Goal: Task Accomplishment & Management: Manage account settings

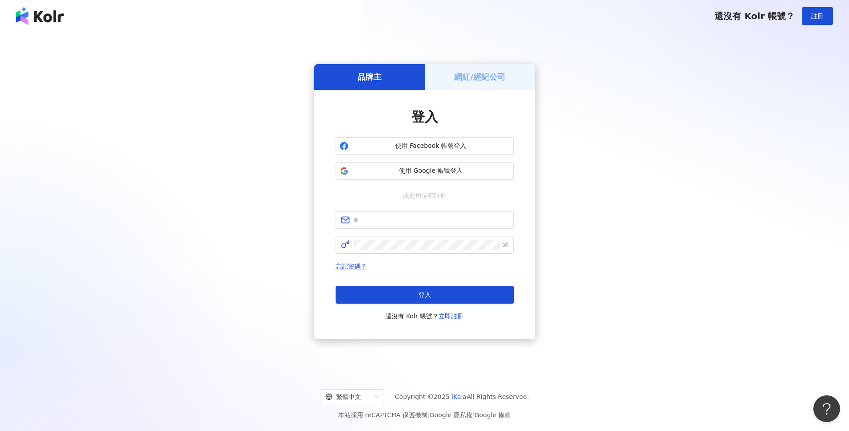
click at [499, 82] on h5 "網紅/經紀公司" at bounding box center [479, 76] width 51 height 11
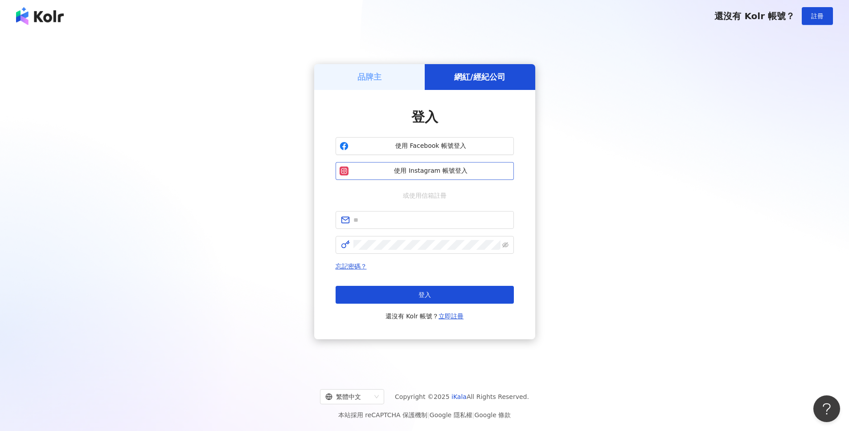
click at [440, 175] on span "使用 Instagram 帳號登入" at bounding box center [431, 171] width 158 height 9
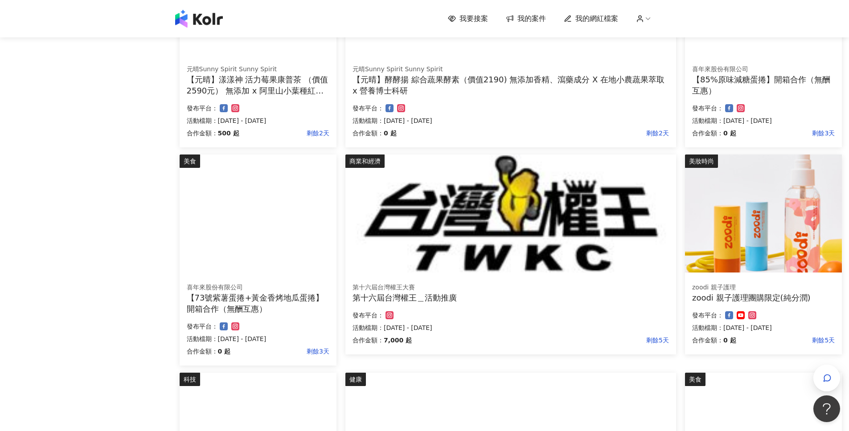
scroll to position [205, 0]
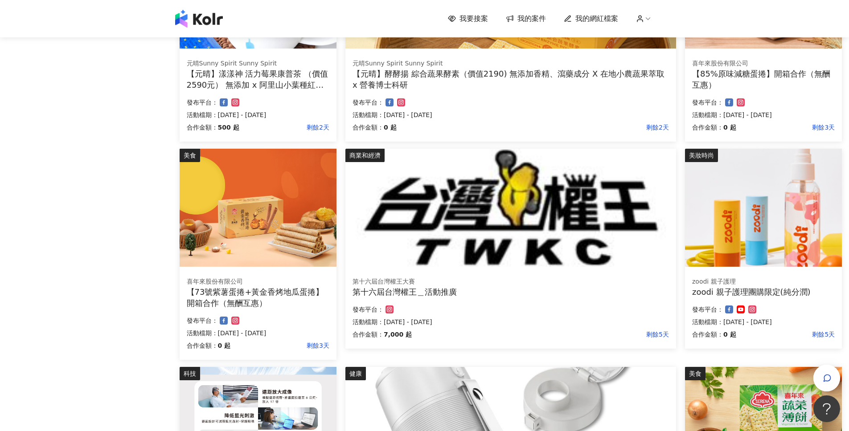
click at [445, 276] on div "第十六屆台灣權王大賽 第十六屆台灣權王＿活動推廣 合作金額： 7,000 起 剩餘5天 發布平台： 活動檔期：[DATE] - [DATE]" at bounding box center [510, 309] width 331 height 78
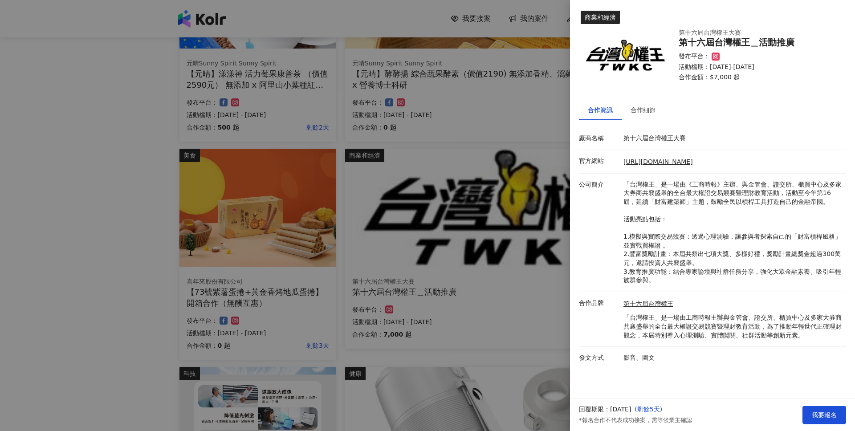
click at [471, 261] on div at bounding box center [427, 215] width 855 height 431
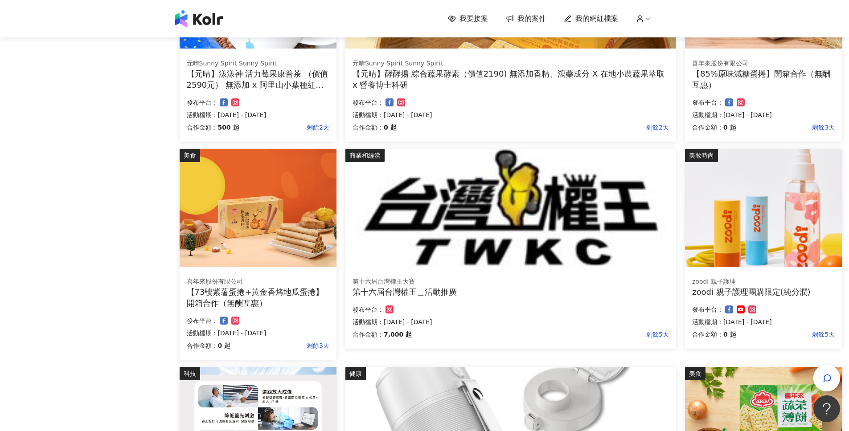
scroll to position [486, 0]
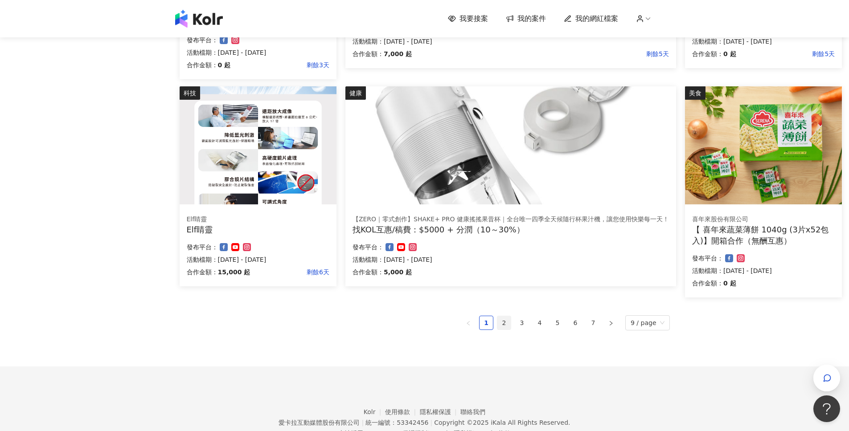
click at [510, 319] on link "2" at bounding box center [503, 322] width 13 height 13
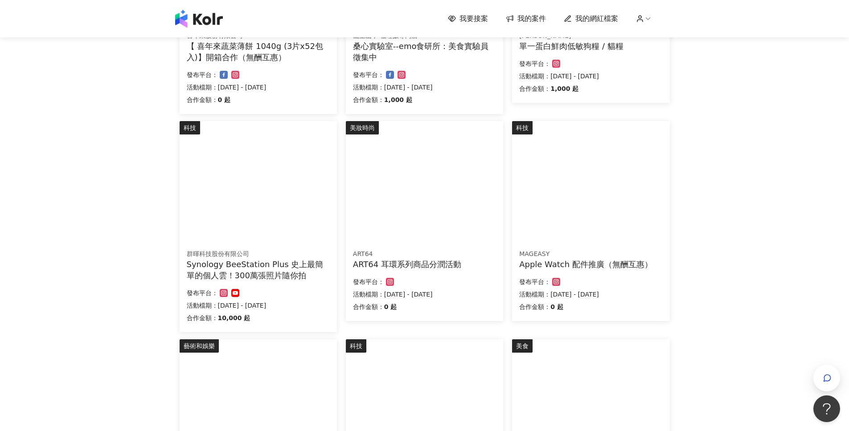
scroll to position [0, 0]
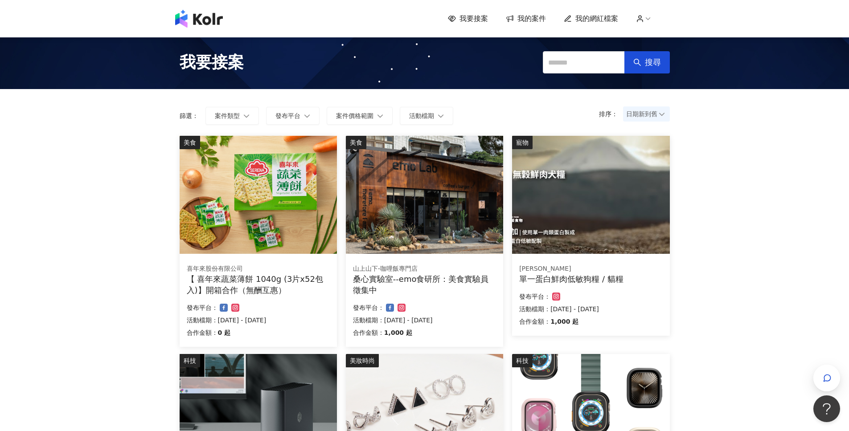
click at [611, 18] on span "我的網紅檔案" at bounding box center [596, 19] width 43 height 10
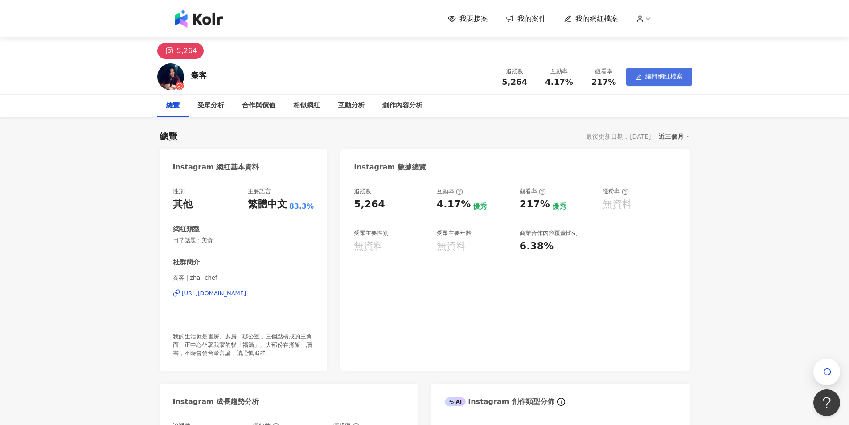
click at [671, 71] on button "編輯網紅檔案" at bounding box center [659, 77] width 66 height 18
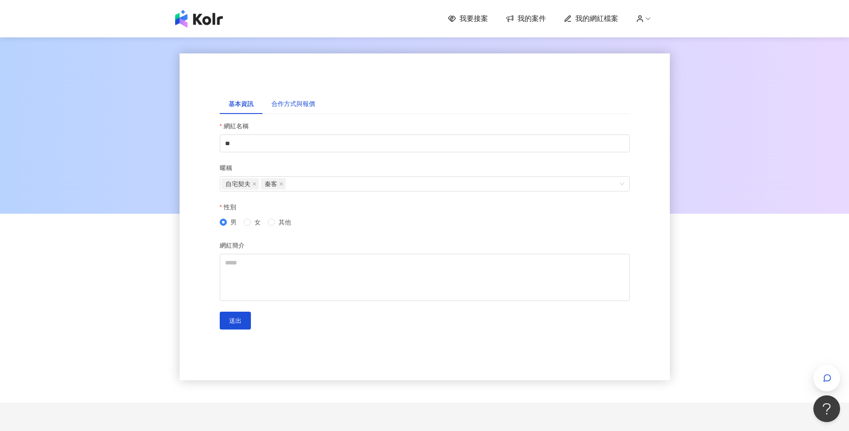
click at [304, 104] on div "合作方式與報價" at bounding box center [293, 104] width 44 height 10
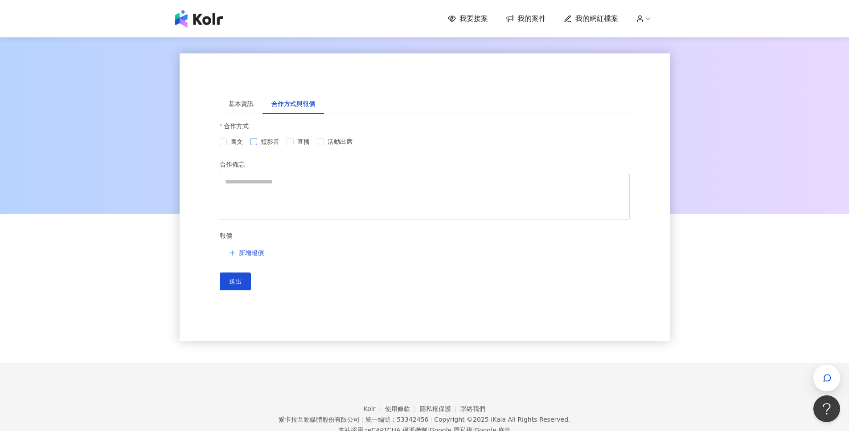
click at [258, 143] on span "短影音" at bounding box center [270, 142] width 26 height 10
click at [237, 143] on span "圖文" at bounding box center [237, 142] width 20 height 10
click at [243, 255] on span "新增報價" at bounding box center [251, 252] width 25 height 7
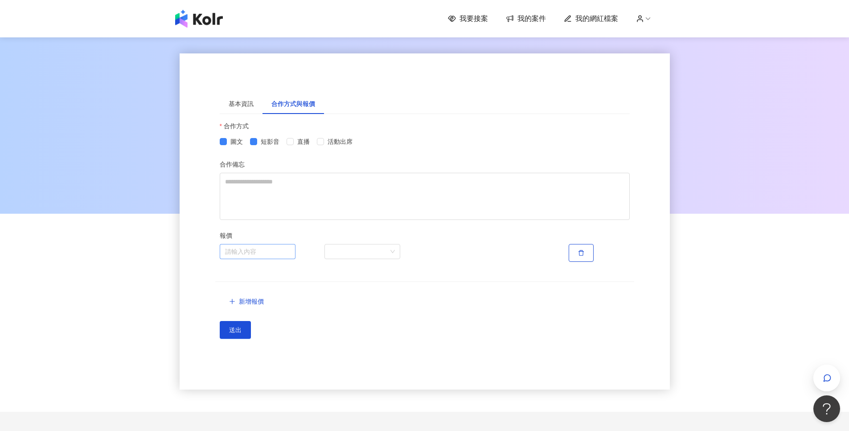
click at [270, 250] on input "search" at bounding box center [257, 252] width 65 height 14
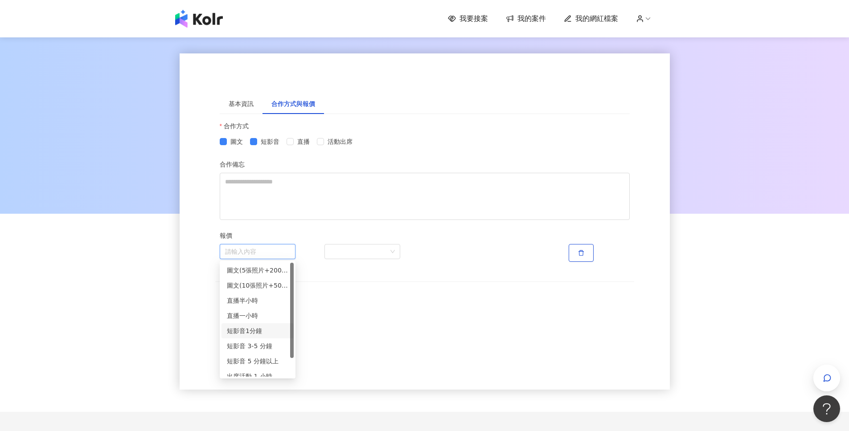
scroll to position [22, 0]
click at [250, 304] on div "短影音1分鐘" at bounding box center [257, 309] width 61 height 10
type input "******"
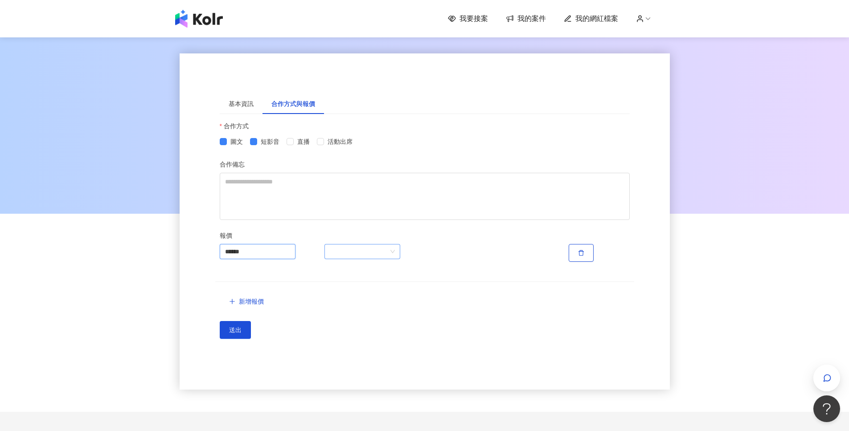
click at [357, 249] on span at bounding box center [362, 252] width 65 height 14
click at [354, 286] on div "區間報價" at bounding box center [361, 286] width 61 height 10
click at [450, 254] on input "number" at bounding box center [451, 253] width 45 height 18
type input "*****"
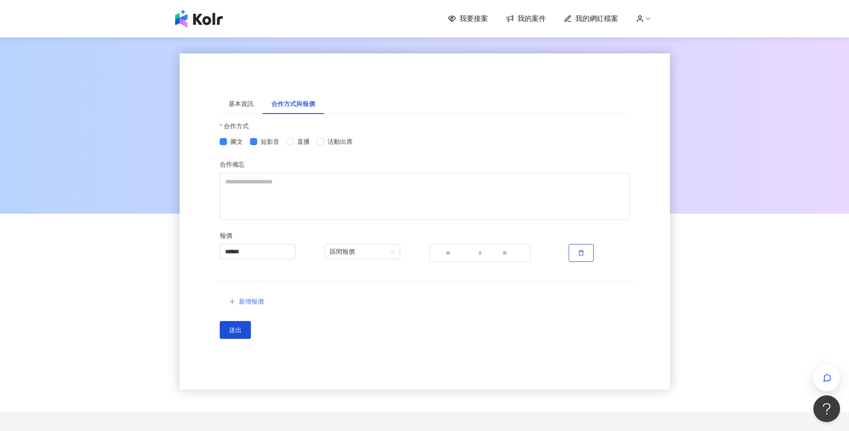
click at [261, 294] on button "新增報價" at bounding box center [246, 302] width 53 height 18
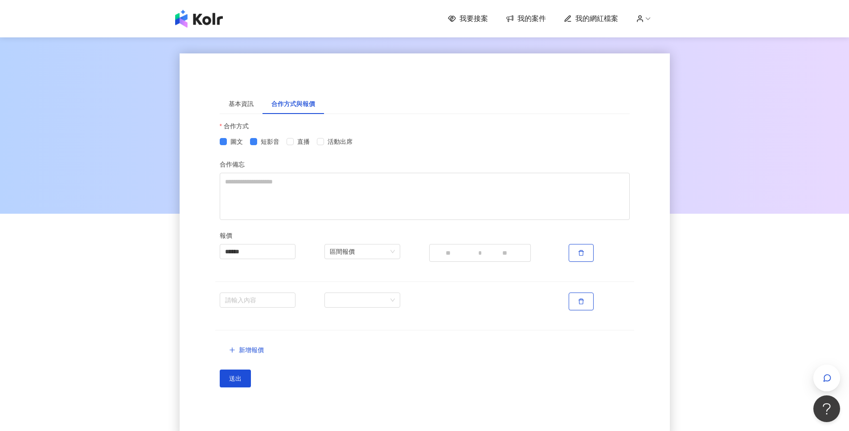
drag, startPoint x: 289, startPoint y: 308, endPoint x: 291, endPoint y: 312, distance: 5.0
click at [291, 313] on div "請輸入內容" at bounding box center [424, 317] width 419 height 49
click at [277, 298] on input "search" at bounding box center [257, 300] width 65 height 14
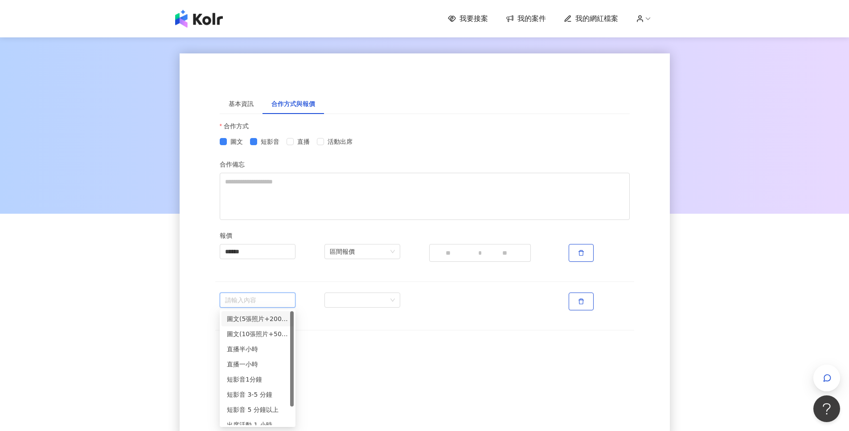
click at [261, 318] on div "圖文(5張照片+200字)" at bounding box center [257, 319] width 61 height 10
type input "**********"
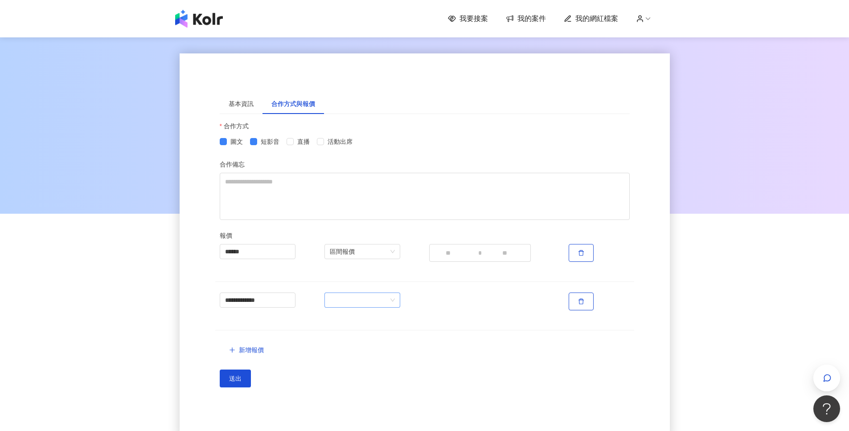
click at [373, 307] on div at bounding box center [372, 302] width 105 height 18
click at [373, 302] on span at bounding box center [362, 300] width 65 height 14
click at [359, 338] on div "區間報價" at bounding box center [361, 334] width 61 height 10
click at [383, 260] on div "區間報價" at bounding box center [372, 253] width 105 height 18
click at [433, 303] on input "number" at bounding box center [451, 302] width 45 height 18
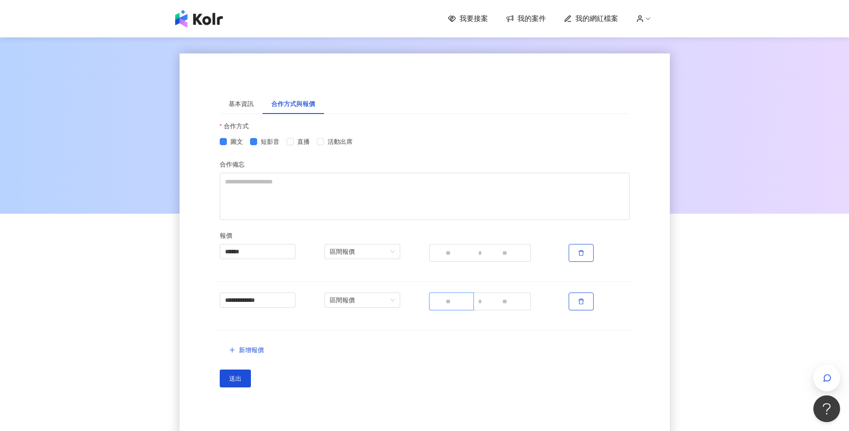
type input "****"
click at [242, 352] on span "新增報價" at bounding box center [251, 350] width 25 height 7
click at [245, 350] on input "search" at bounding box center [257, 349] width 65 height 14
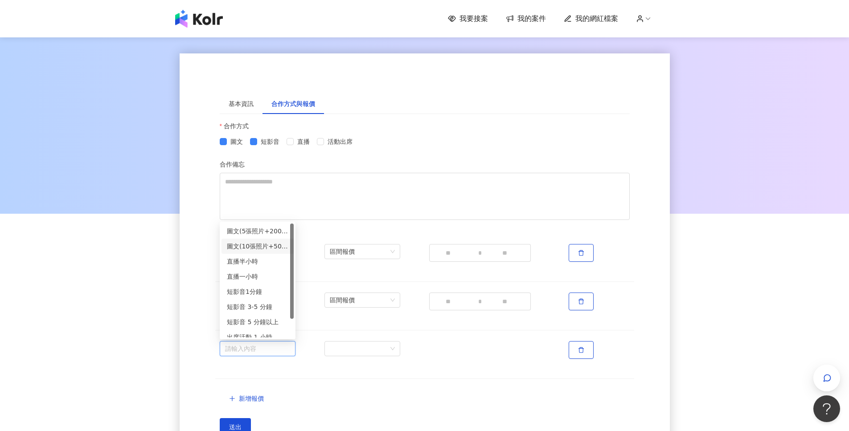
click at [262, 249] on div "圖文(10張照片+500字)" at bounding box center [257, 246] width 61 height 10
type input "**********"
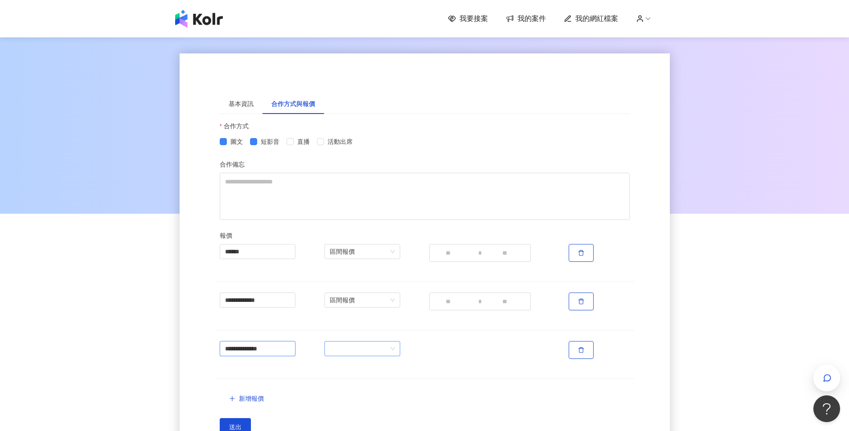
click at [373, 343] on span at bounding box center [362, 349] width 65 height 14
click at [354, 385] on div "區間報價" at bounding box center [361, 383] width 61 height 10
click at [440, 347] on input "number" at bounding box center [451, 350] width 45 height 18
type input "****"
type input "*****"
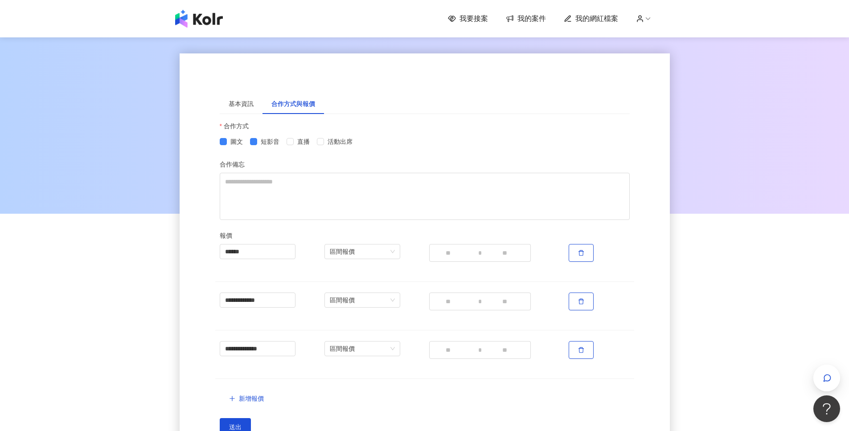
click at [388, 393] on div "**********" at bounding box center [425, 325] width 410 height 163
click at [263, 397] on span "新增報價" at bounding box center [251, 398] width 25 height 7
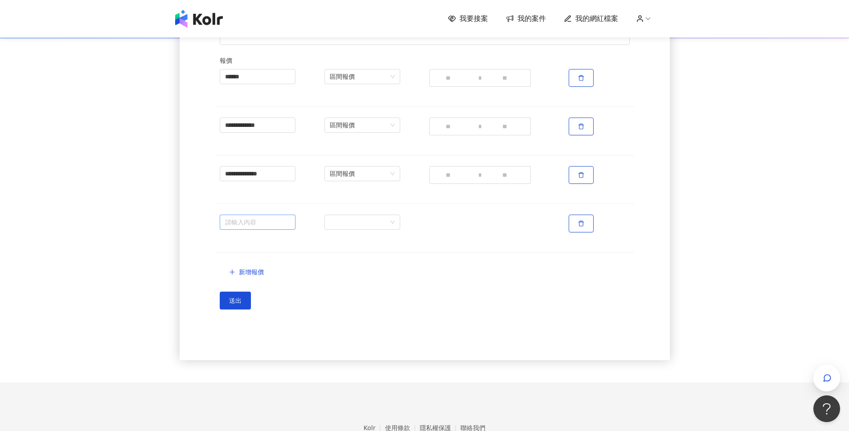
click at [265, 224] on input "search" at bounding box center [257, 222] width 65 height 14
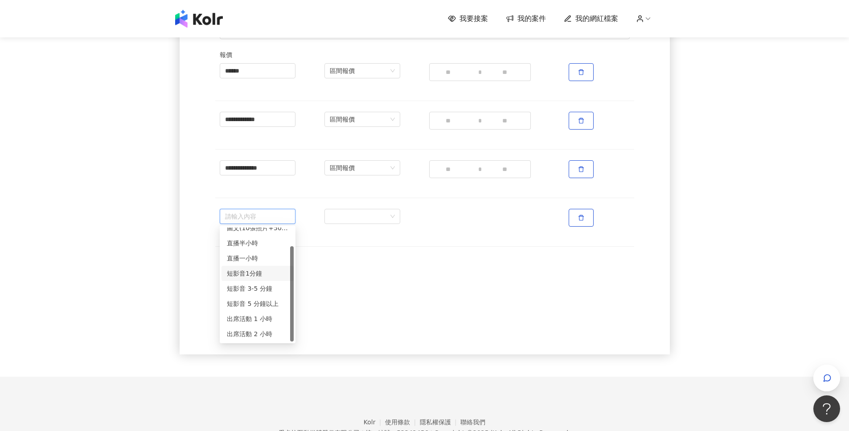
scroll to position [187, 0]
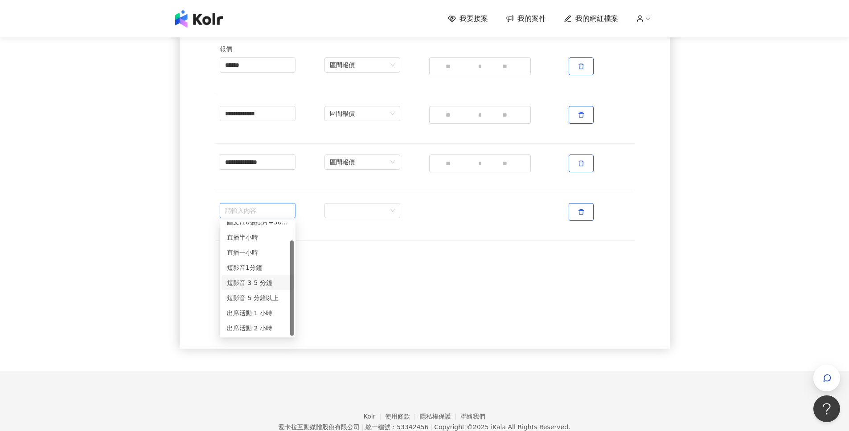
click at [264, 285] on div "短影音 3-5 分鐘" at bounding box center [257, 283] width 61 height 10
type input "**********"
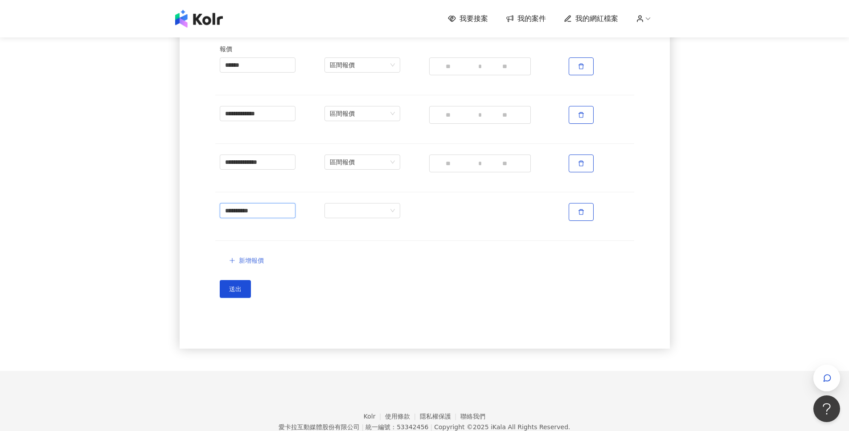
click at [255, 259] on span "新增報價" at bounding box center [251, 260] width 25 height 7
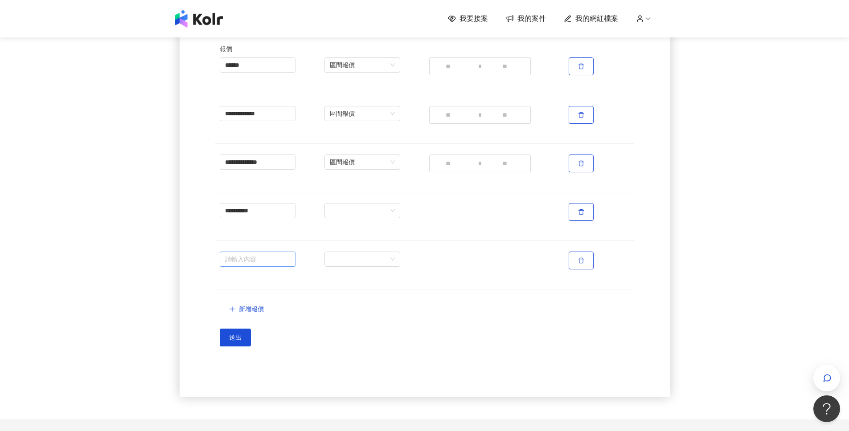
click at [258, 265] on input "search" at bounding box center [257, 259] width 65 height 14
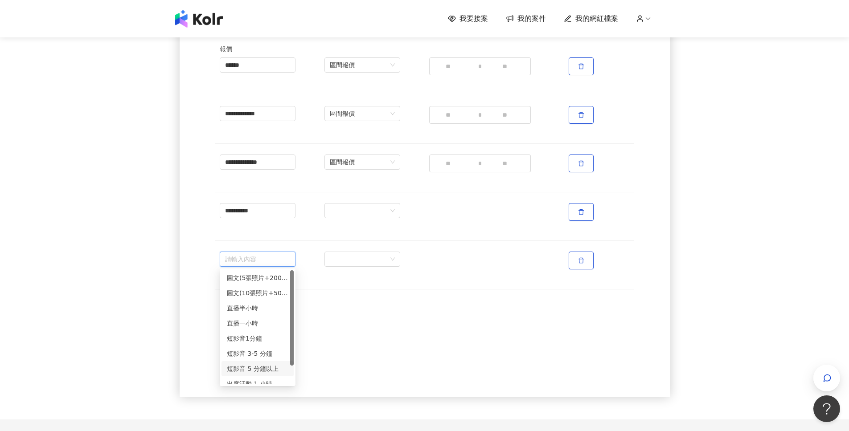
click at [265, 365] on div "短影音 5 分鐘以上" at bounding box center [257, 369] width 61 height 10
type input "**********"
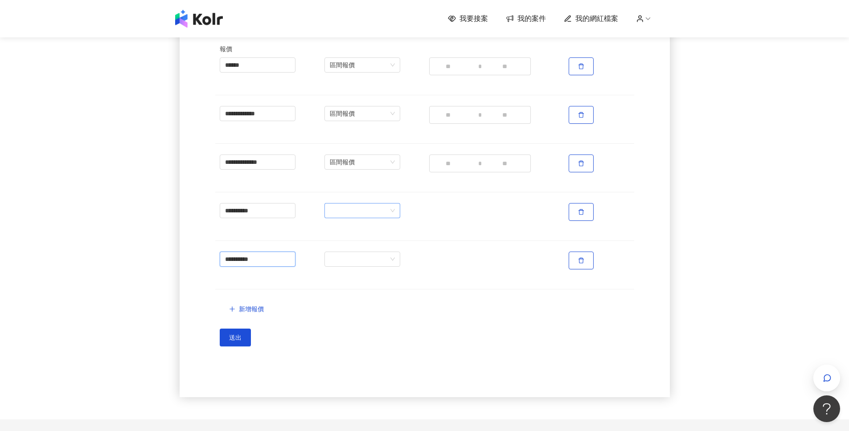
click at [363, 213] on span at bounding box center [362, 211] width 65 height 14
click at [357, 239] on div "區間報價" at bounding box center [362, 244] width 72 height 15
click at [453, 210] on input "number" at bounding box center [451, 212] width 45 height 18
type input "*****"
click at [383, 261] on span at bounding box center [362, 259] width 65 height 14
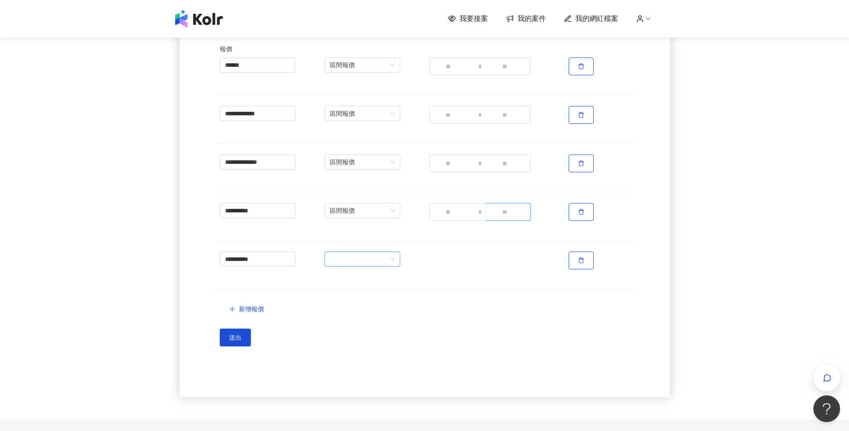
type input "*****"
click at [361, 308] on div "待議" at bounding box center [361, 308] width 61 height 10
click at [238, 344] on button "送出" at bounding box center [235, 338] width 31 height 18
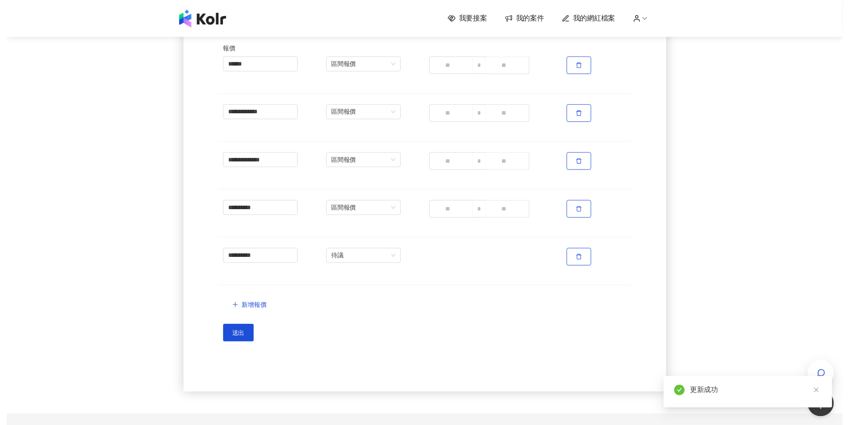
scroll to position [0, 0]
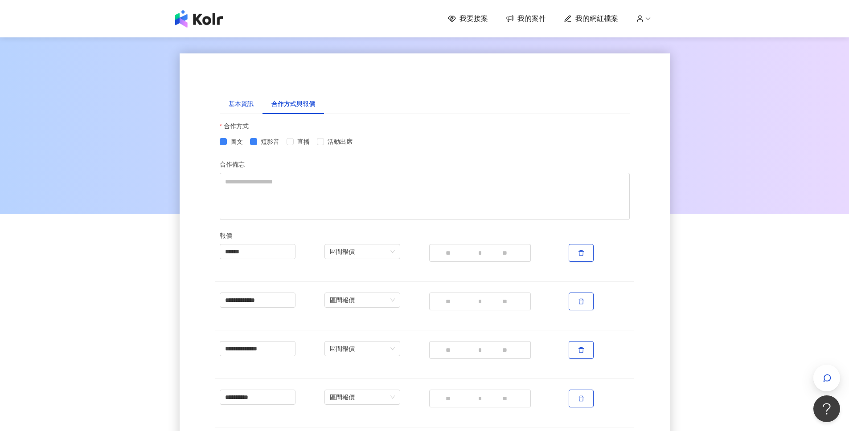
click at [239, 100] on div "基本資訊" at bounding box center [241, 104] width 25 height 10
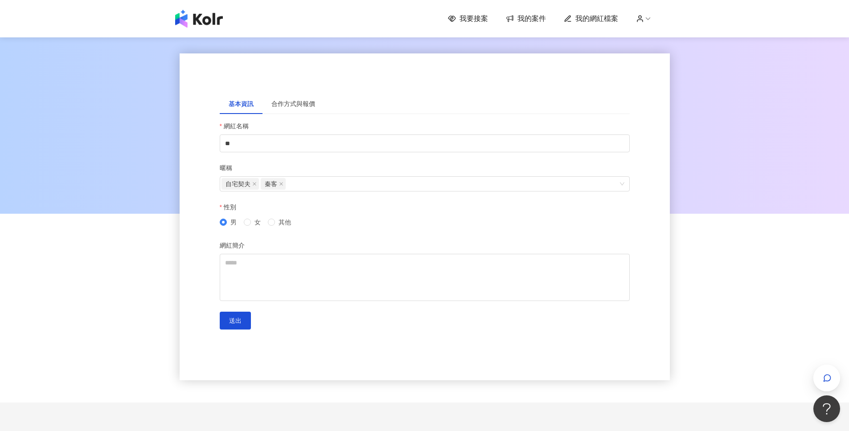
click at [487, 16] on span "我要接案" at bounding box center [473, 19] width 29 height 10
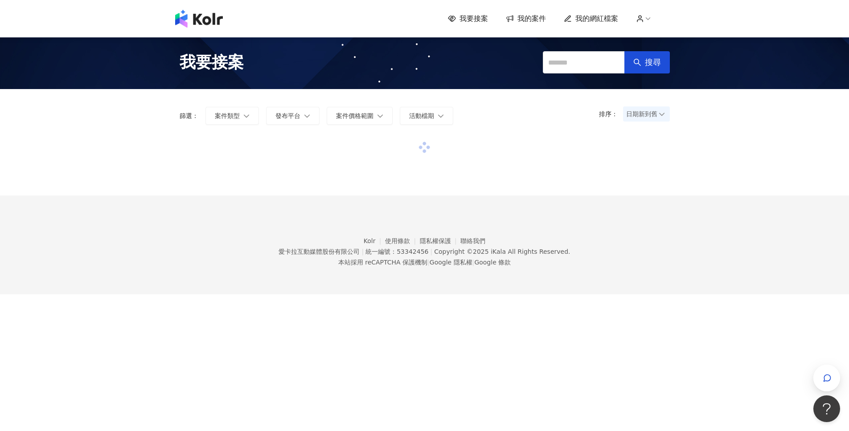
click at [604, 20] on span "我的網紅檔案" at bounding box center [596, 19] width 43 height 10
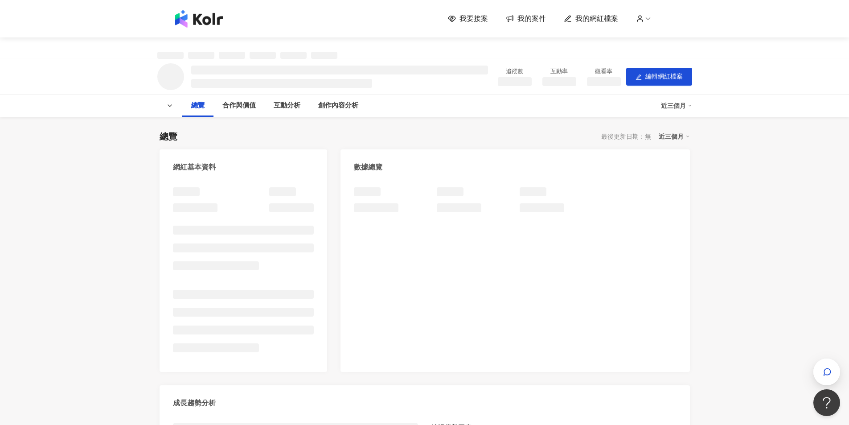
click at [675, 136] on div "近三個月" at bounding box center [673, 137] width 31 height 12
click at [491, 145] on div "總覽 最後更新日期：無 近三個月 網紅基本資料 數據總覽 成長趨勢分析 追蹤趨勢圖表" at bounding box center [424, 319] width 530 height 396
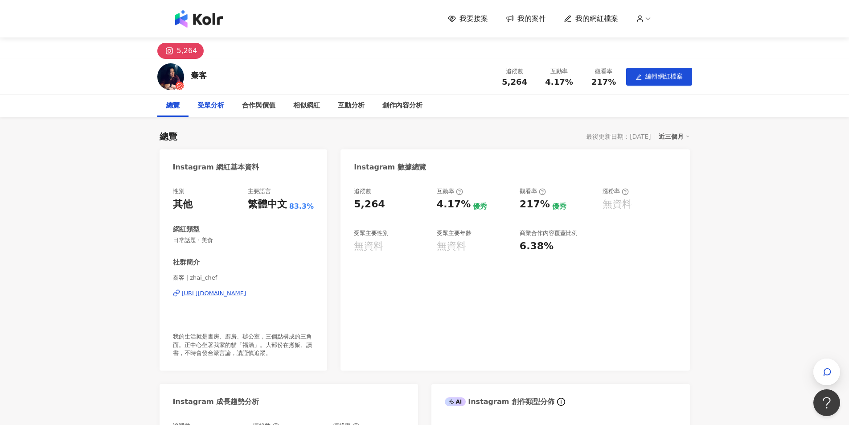
click at [215, 102] on div "受眾分析" at bounding box center [210, 105] width 27 height 11
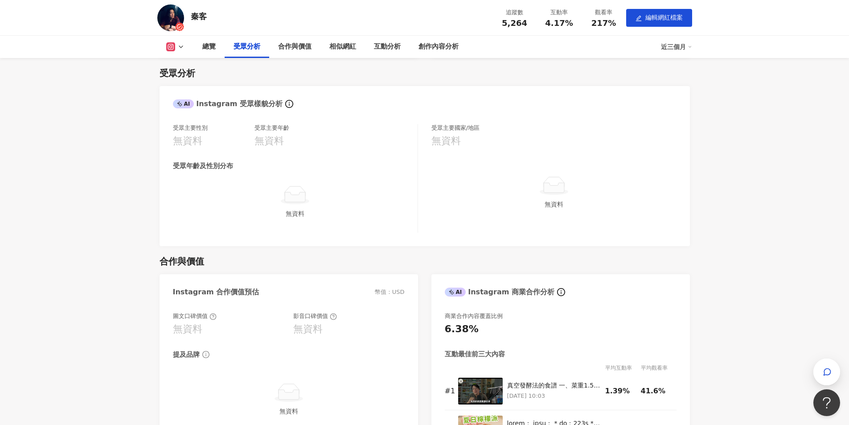
click at [185, 40] on div "總覽 受眾分析 合作與價值 相似網紅 互動分析 創作內容分析 近三個月" at bounding box center [424, 47] width 535 height 22
click at [181, 45] on icon at bounding box center [180, 46] width 7 height 7
click at [402, 78] on div "受眾分析" at bounding box center [424, 73] width 530 height 12
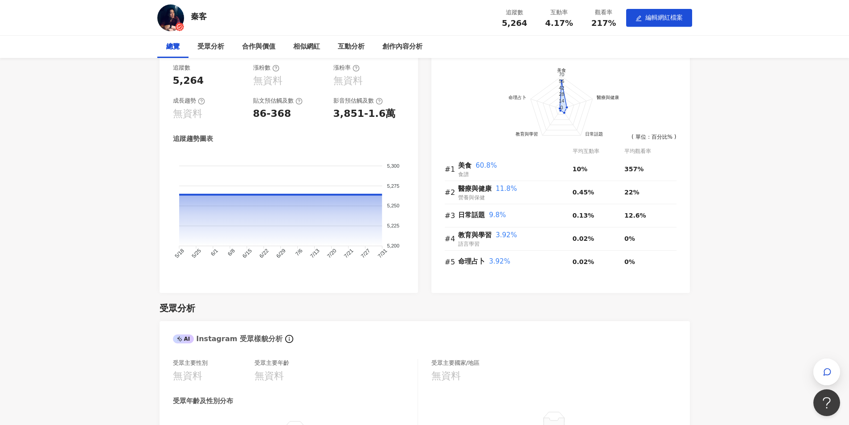
scroll to position [0, 0]
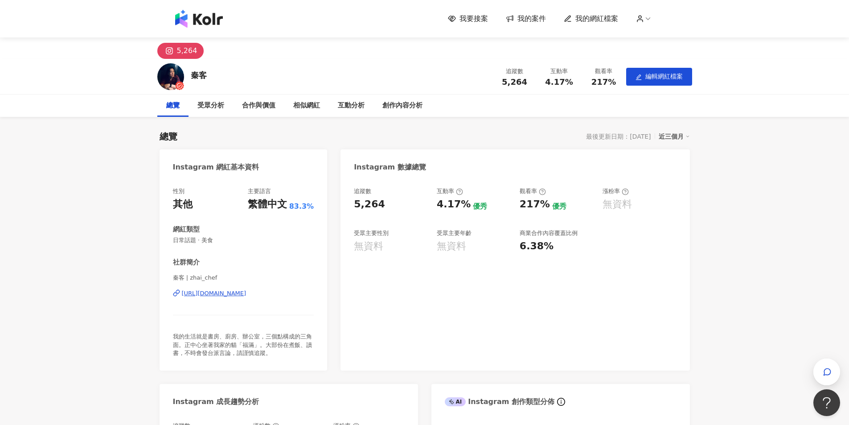
click at [644, 16] on icon at bounding box center [640, 19] width 8 height 8
click at [178, 53] on div "5,264" at bounding box center [187, 51] width 20 height 12
click at [194, 82] on div "秦客" at bounding box center [199, 75] width 16 height 13
click at [203, 106] on div "受眾分析" at bounding box center [210, 105] width 27 height 11
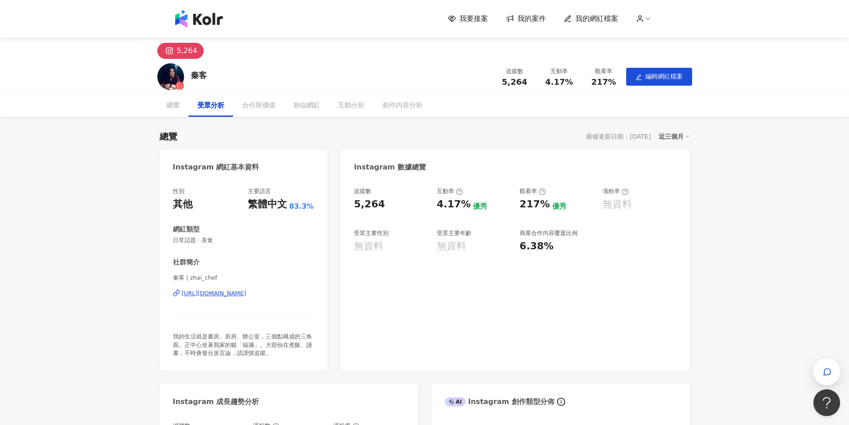
scroll to position [592, 0]
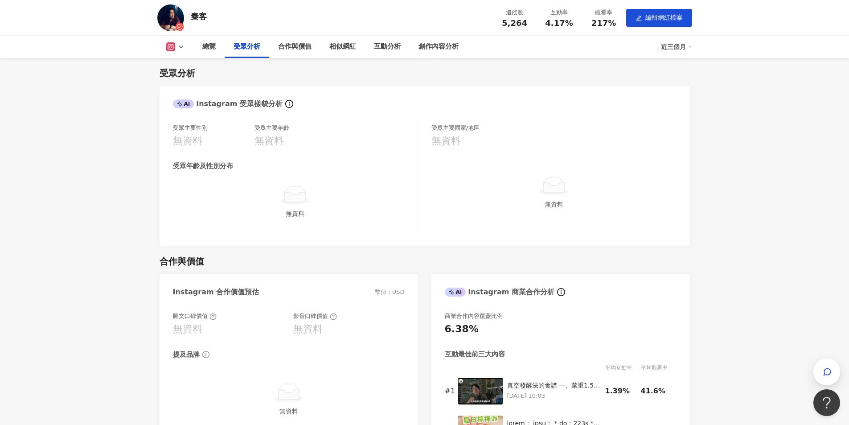
click at [180, 106] on icon at bounding box center [179, 104] width 3 height 3
click at [186, 103] on div "AI" at bounding box center [183, 103] width 21 height 9
click at [300, 55] on div "合作與價值" at bounding box center [294, 47] width 51 height 22
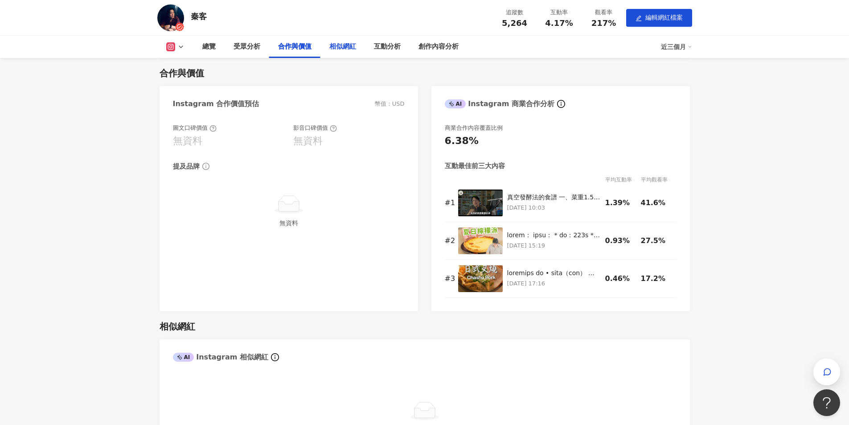
click at [359, 48] on div "相似網紅" at bounding box center [342, 47] width 45 height 22
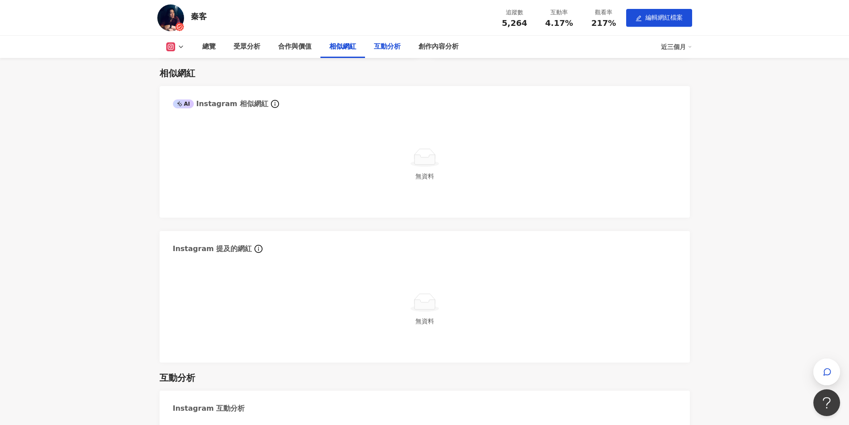
click at [399, 50] on div "互動分析" at bounding box center [387, 46] width 27 height 11
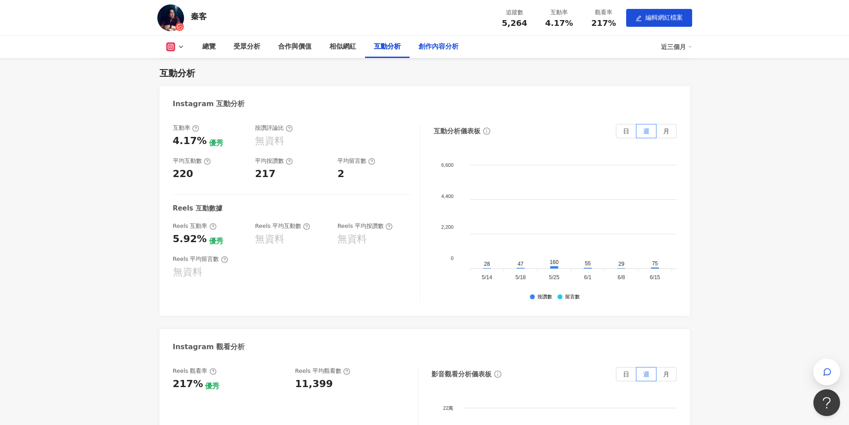
click at [458, 53] on div "創作內容分析" at bounding box center [438, 47] width 58 height 22
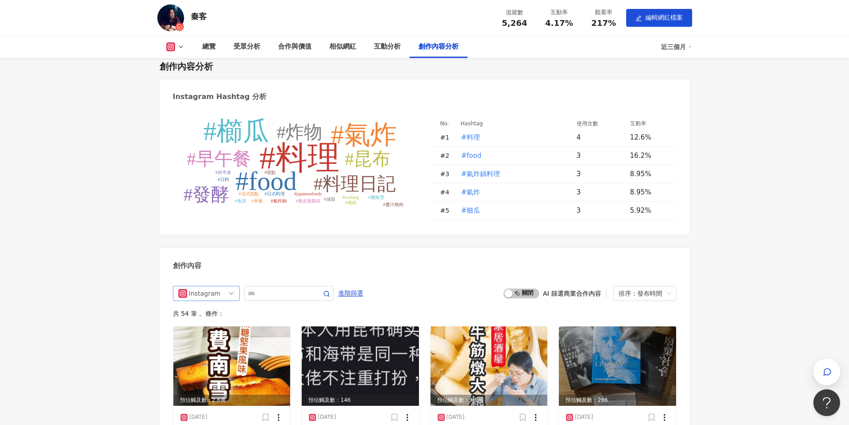
click at [229, 298] on span "Instagram" at bounding box center [206, 293] width 56 height 14
click at [379, 277] on div "創作內容" at bounding box center [424, 262] width 530 height 29
click at [665, 16] on span "編輯網紅檔案" at bounding box center [663, 17] width 37 height 7
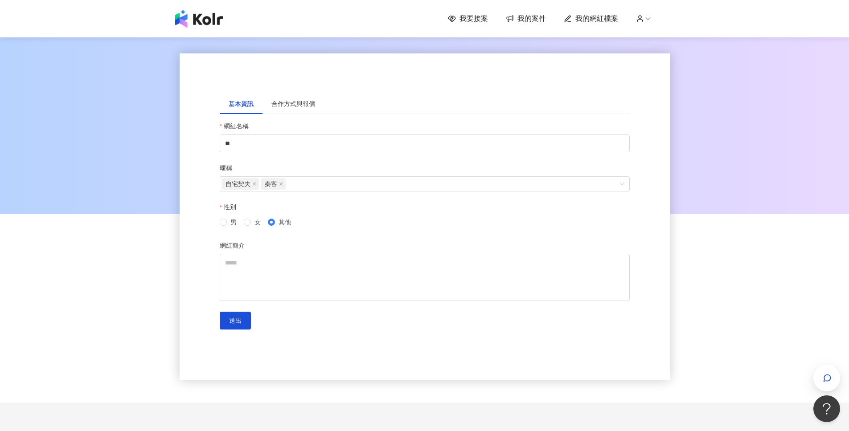
click at [537, 20] on span "我的案件" at bounding box center [531, 19] width 29 height 10
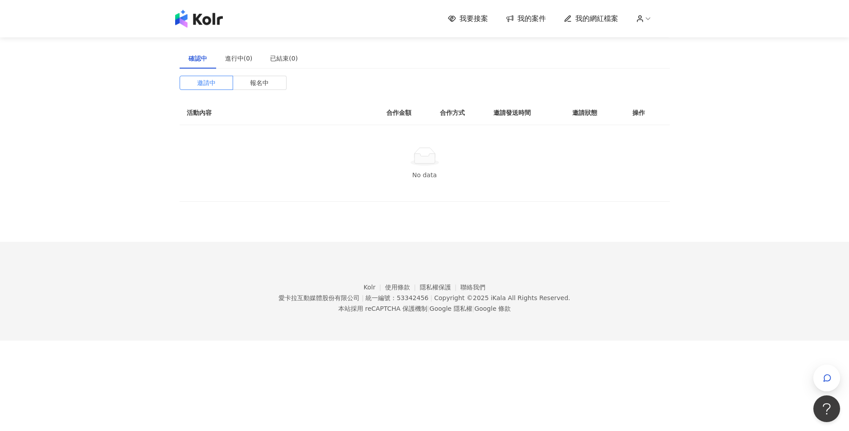
click at [192, 23] on img at bounding box center [199, 19] width 48 height 18
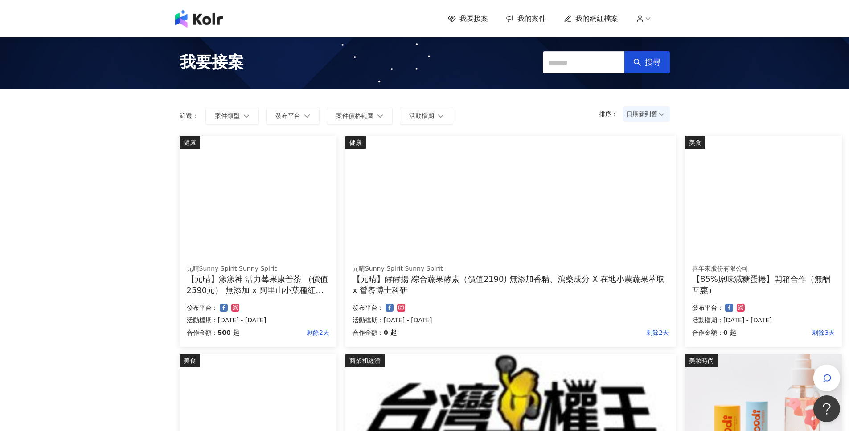
click at [652, 16] on icon at bounding box center [648, 19] width 8 height 8
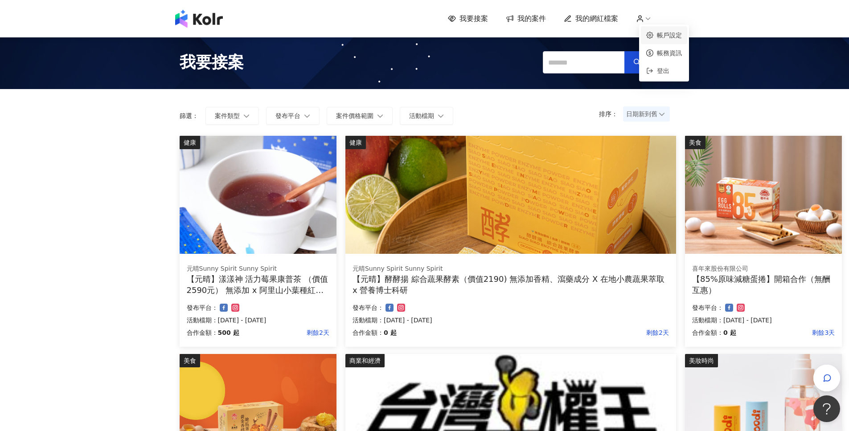
click at [664, 38] on link "帳戶設定" at bounding box center [669, 35] width 25 height 7
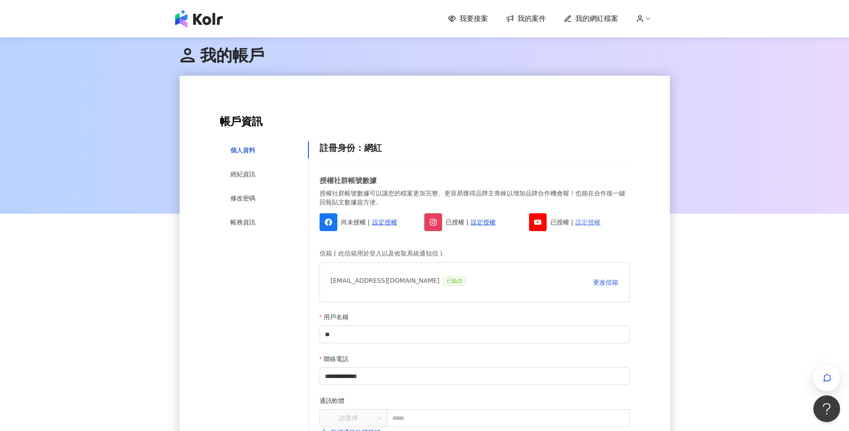
click at [587, 225] on link "設定授權" at bounding box center [587, 222] width 25 height 10
click at [376, 225] on link "設定授權" at bounding box center [384, 222] width 25 height 10
click at [355, 322] on div "用戶名稱" at bounding box center [474, 318] width 310 height 13
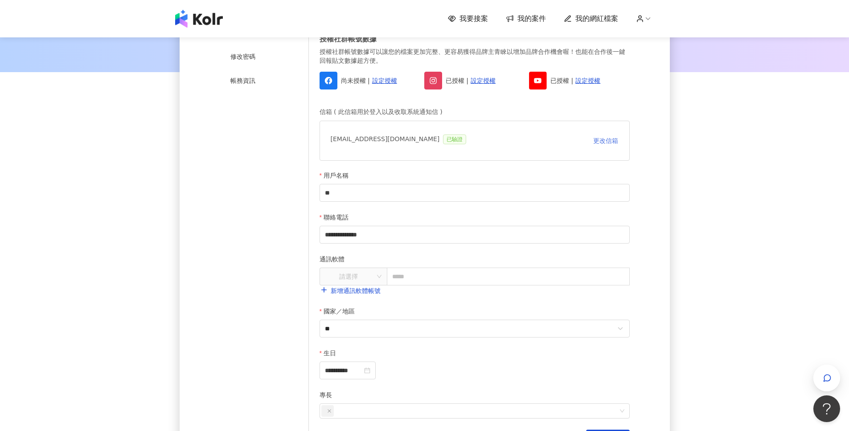
click at [596, 145] on button "更改信箱" at bounding box center [605, 141] width 26 height 18
click at [437, 140] on input "**********" at bounding box center [442, 141] width 222 height 18
paste input "text"
type input "**********"
click at [588, 138] on span "重新寄送驗證信" at bounding box center [587, 140] width 44 height 7
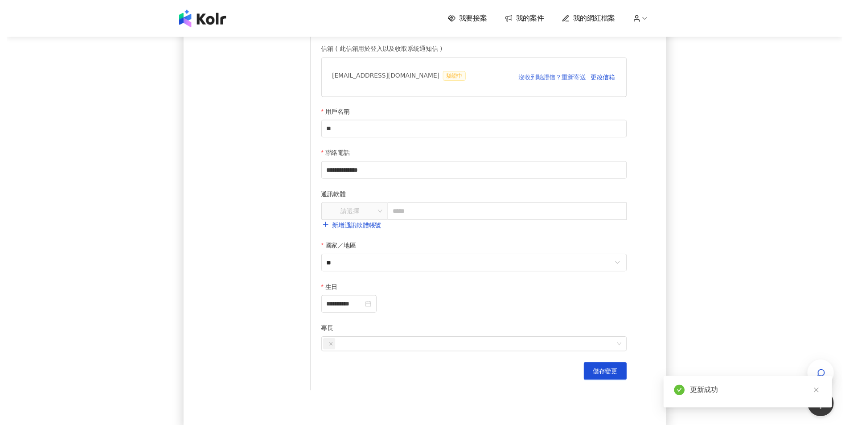
scroll to position [0, 0]
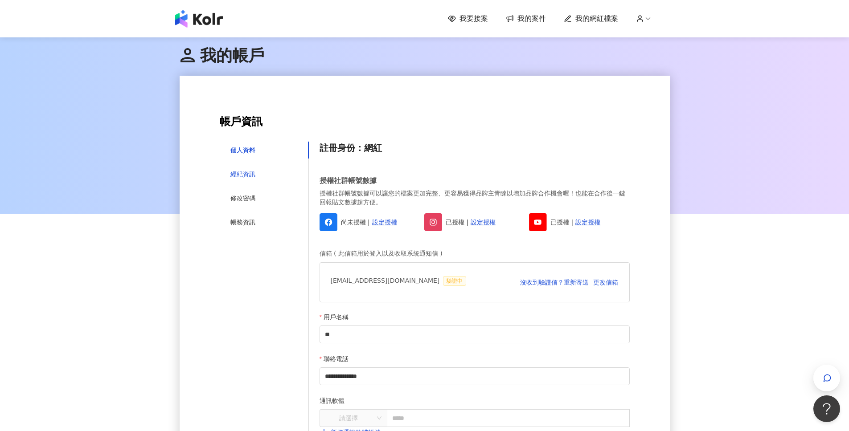
click at [247, 179] on div "經紀資訊" at bounding box center [242, 174] width 25 height 10
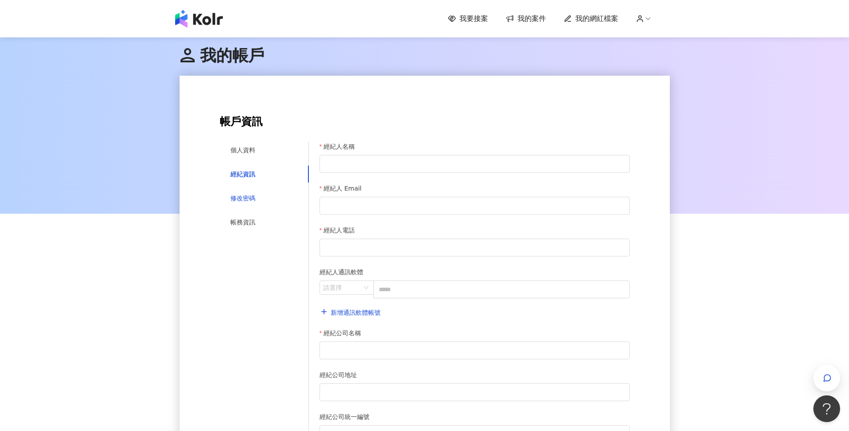
click at [244, 194] on div "修改密碼" at bounding box center [242, 198] width 25 height 10
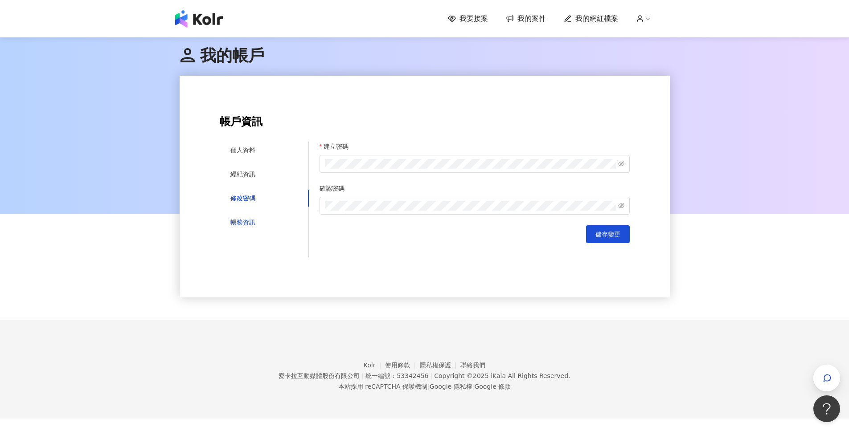
click at [239, 224] on div "帳務資訊" at bounding box center [242, 222] width 25 height 10
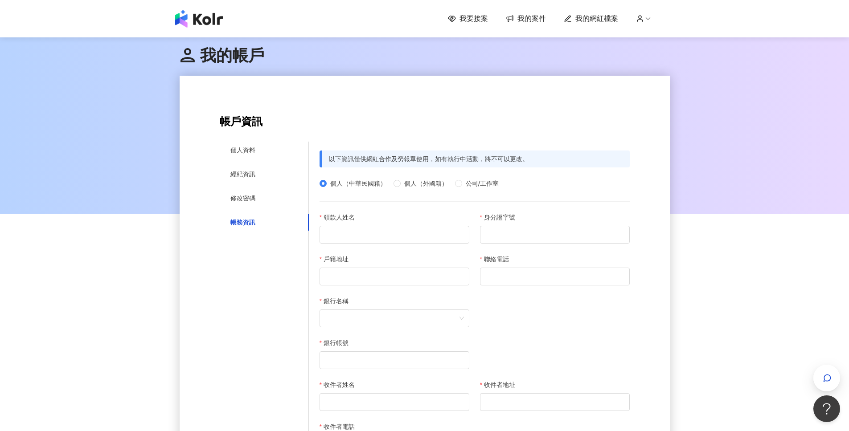
click at [603, 22] on span "我的網紅檔案" at bounding box center [596, 19] width 43 height 10
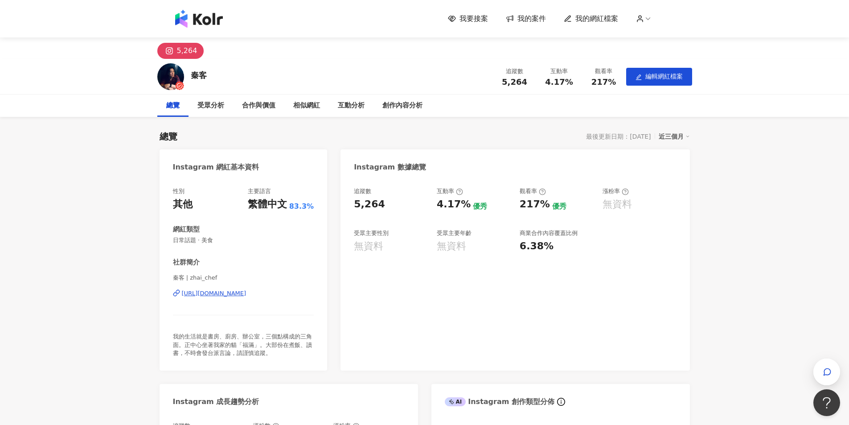
click at [188, 47] on div "5,264" at bounding box center [187, 51] width 20 height 12
click at [421, 109] on div "創作內容分析" at bounding box center [402, 105] width 40 height 11
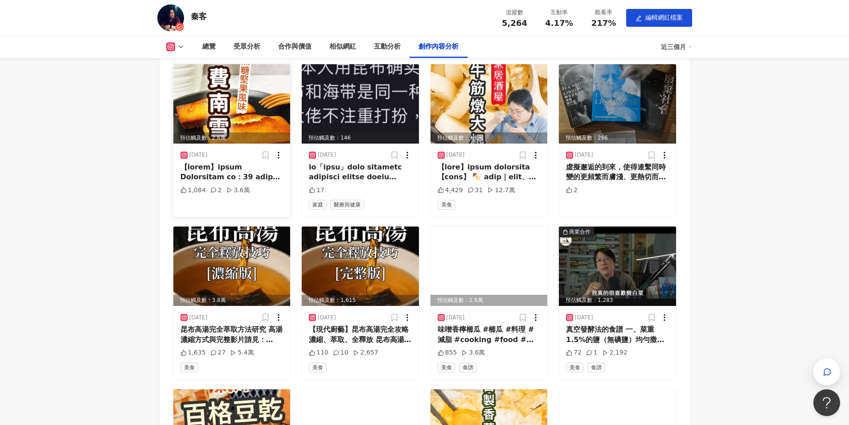
scroll to position [2215, 0]
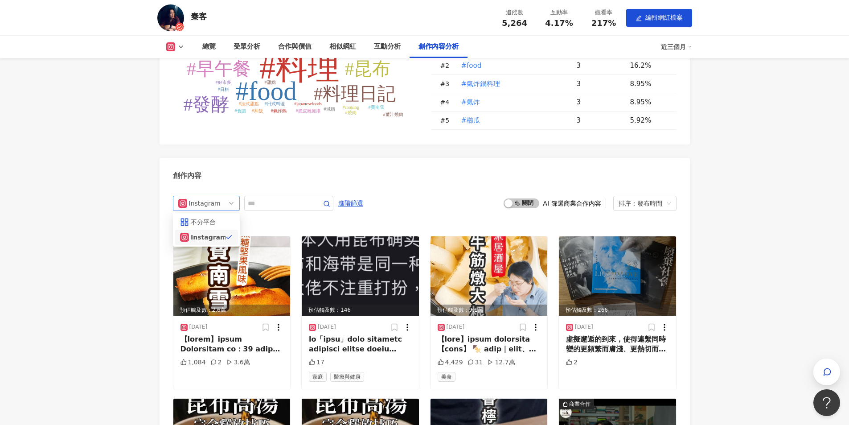
click at [207, 209] on div "Instagram" at bounding box center [203, 203] width 29 height 14
click at [200, 227] on div "不分平台" at bounding box center [205, 222] width 29 height 10
